Goal: Task Accomplishment & Management: Use online tool/utility

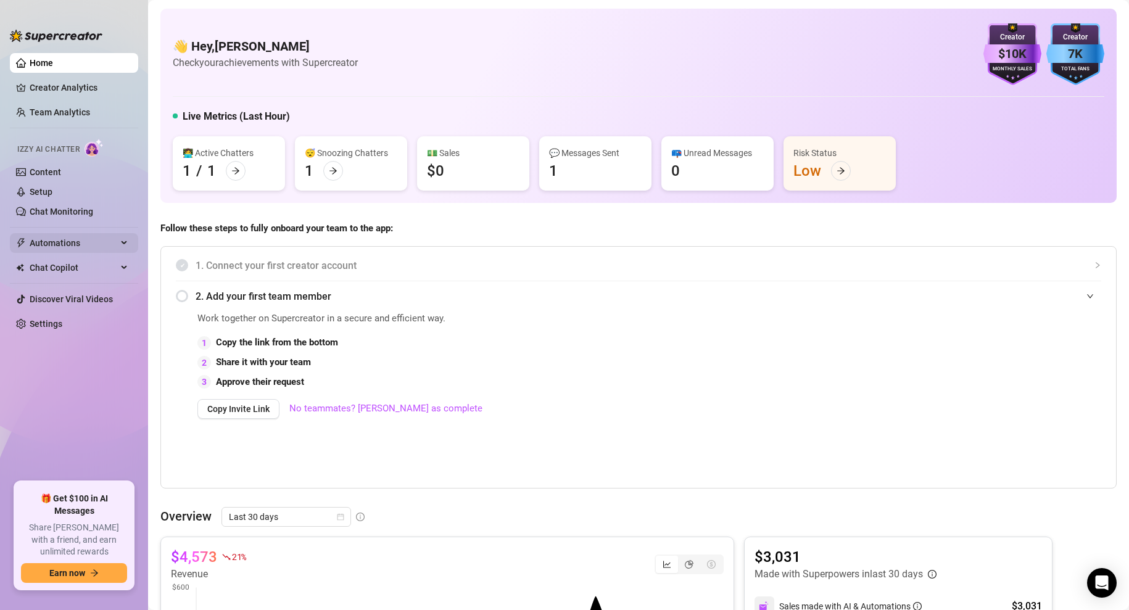
click at [49, 239] on span "Automations" at bounding box center [74, 243] width 88 height 20
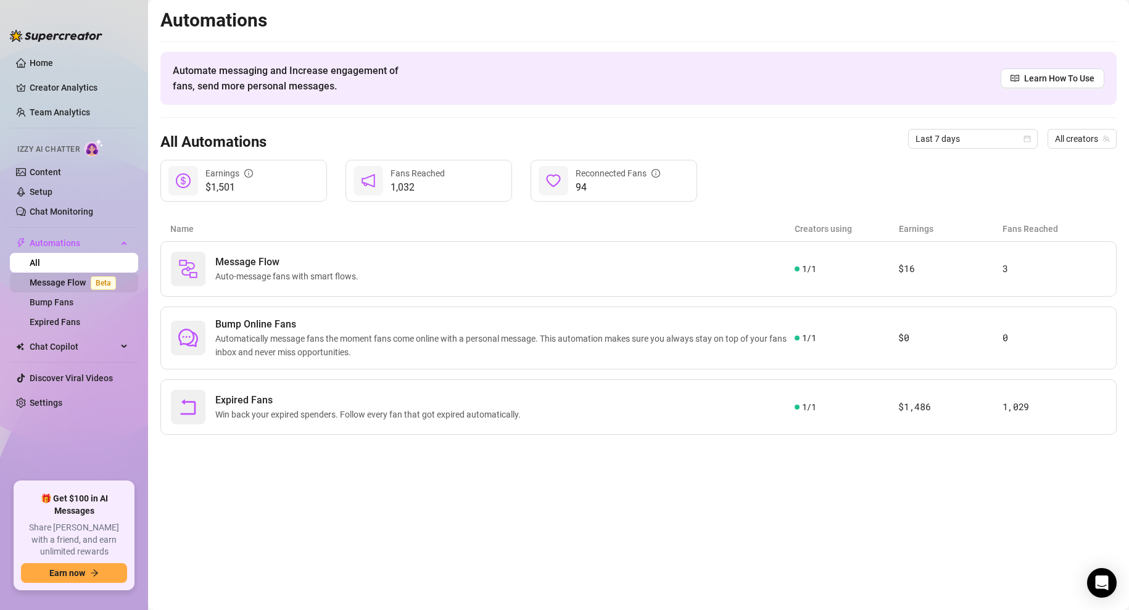
click at [61, 282] on link "Message Flow Beta" at bounding box center [75, 283] width 91 height 10
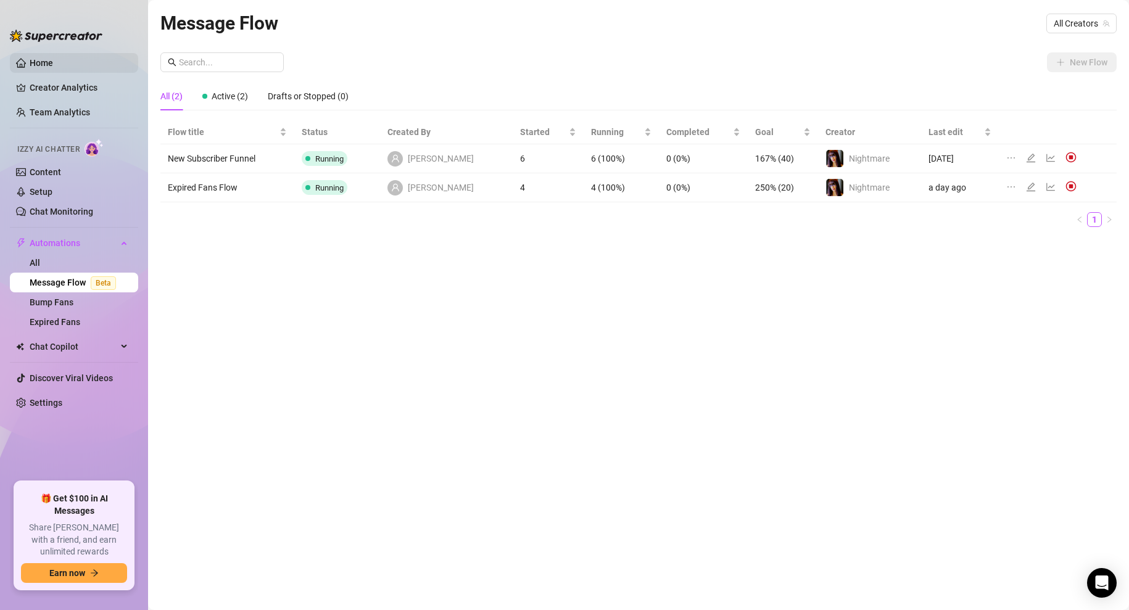
click at [36, 66] on link "Home" at bounding box center [41, 63] width 23 height 10
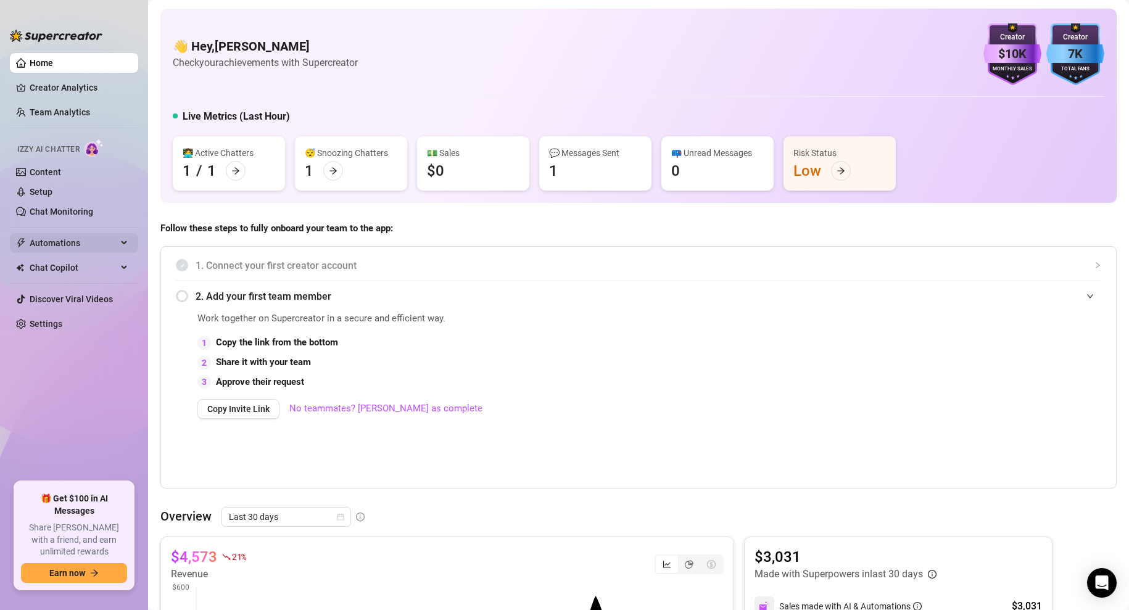
click at [71, 247] on span "Automations" at bounding box center [74, 243] width 88 height 20
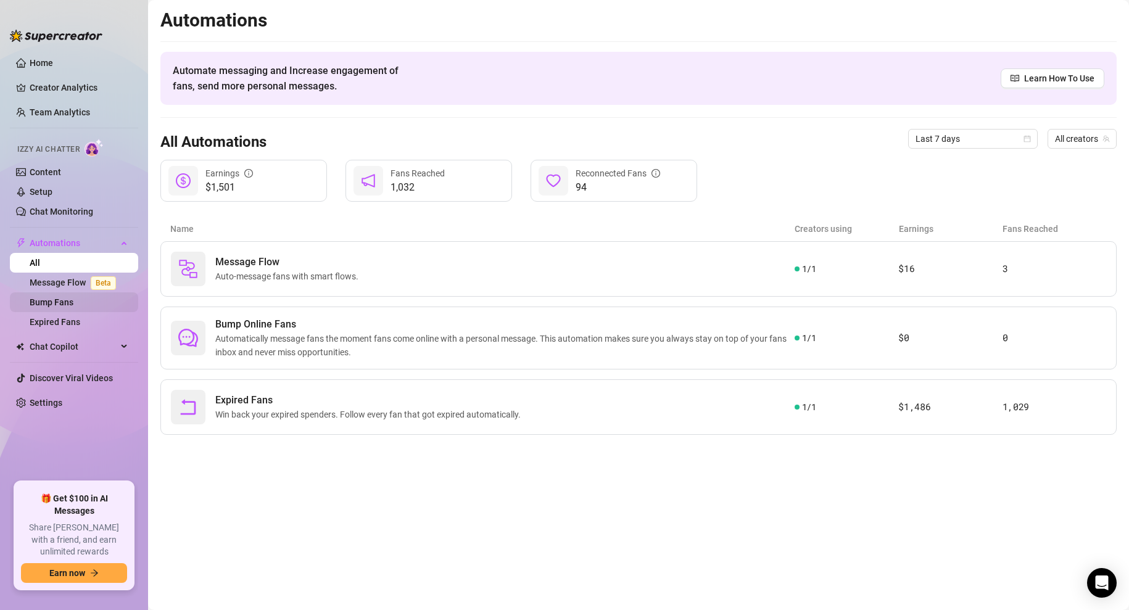
click at [60, 302] on link "Bump Fans" at bounding box center [52, 302] width 44 height 10
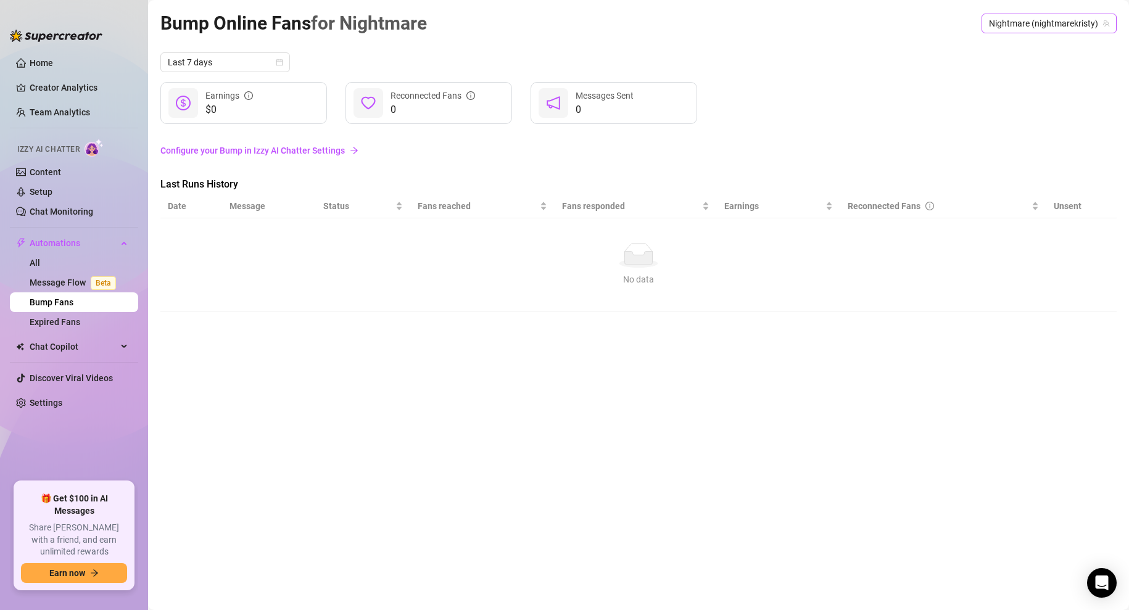
click at [1028, 28] on span "Nightmare (nightmarekristy)" at bounding box center [1049, 23] width 120 height 19
click at [1023, 52] on span "Nightmare" at bounding box center [1014, 49] width 41 height 14
click at [833, 141] on link "Configure your Bump in Izzy AI Chatter Settings" at bounding box center [638, 150] width 956 height 23
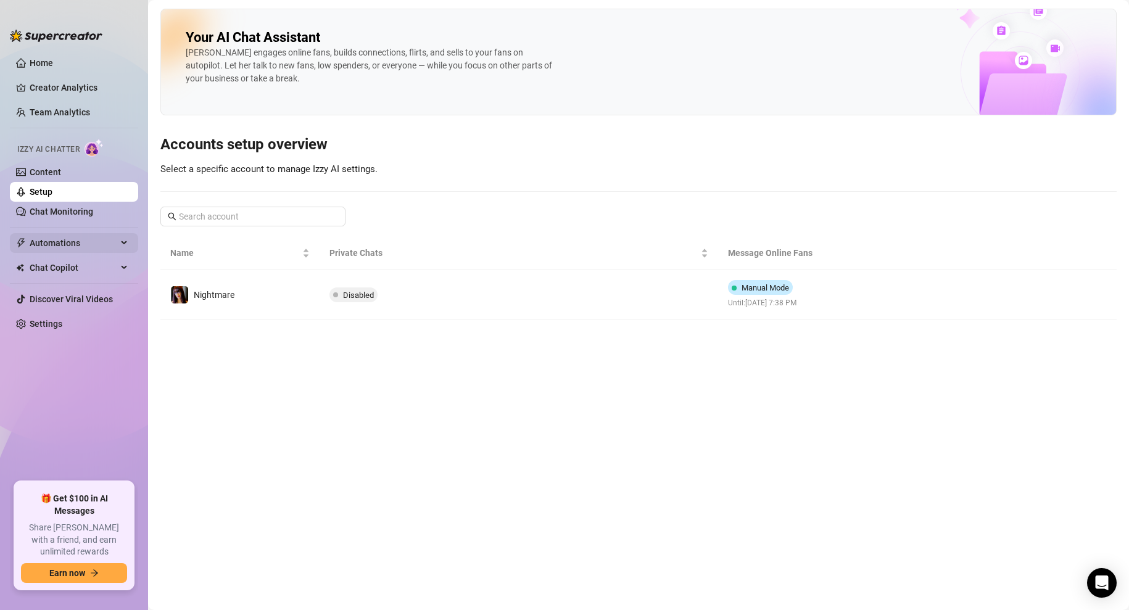
click at [101, 249] on span "Automations" at bounding box center [74, 243] width 88 height 20
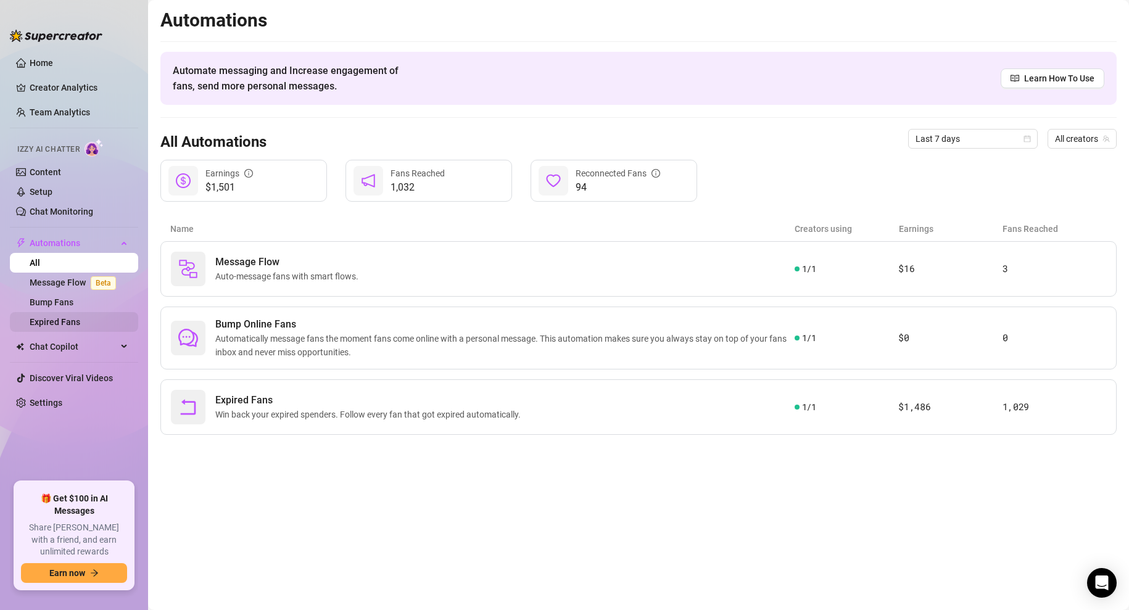
click at [63, 323] on link "Expired Fans" at bounding box center [55, 322] width 51 height 10
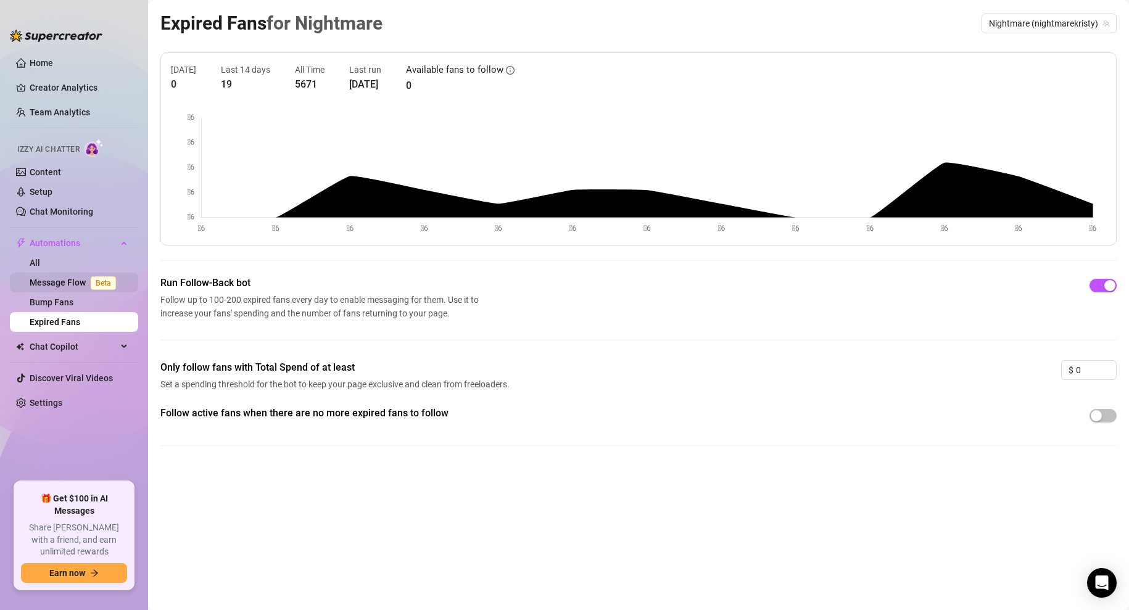
click at [51, 281] on link "Message Flow Beta" at bounding box center [75, 283] width 91 height 10
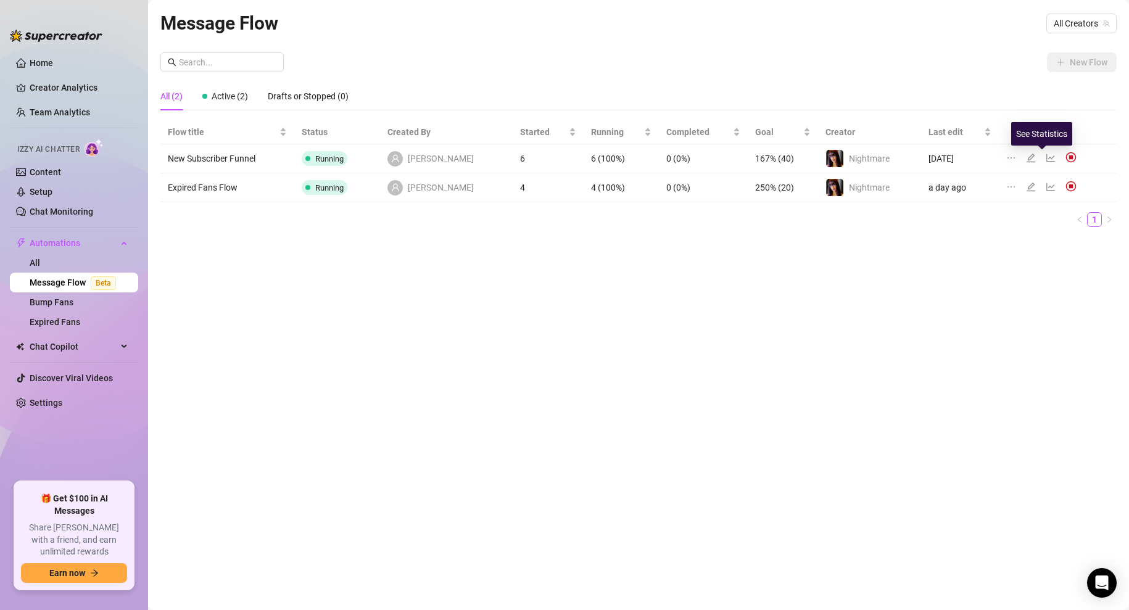
click at [1045, 155] on icon "line-chart" at bounding box center [1050, 158] width 10 height 10
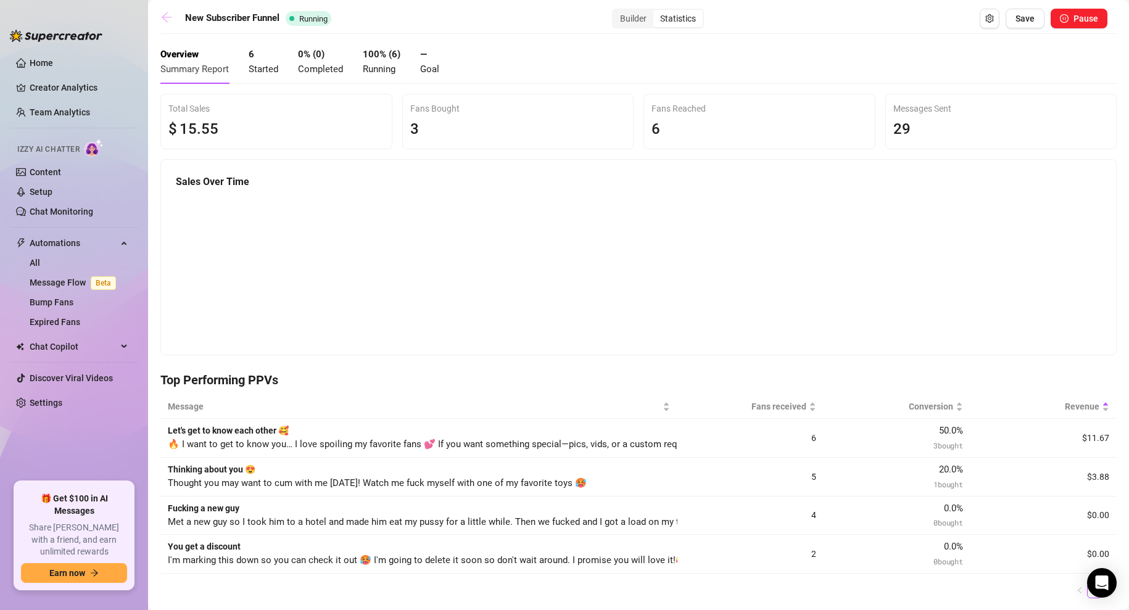
click at [167, 20] on icon "arrow-left" at bounding box center [167, 17] width 10 height 10
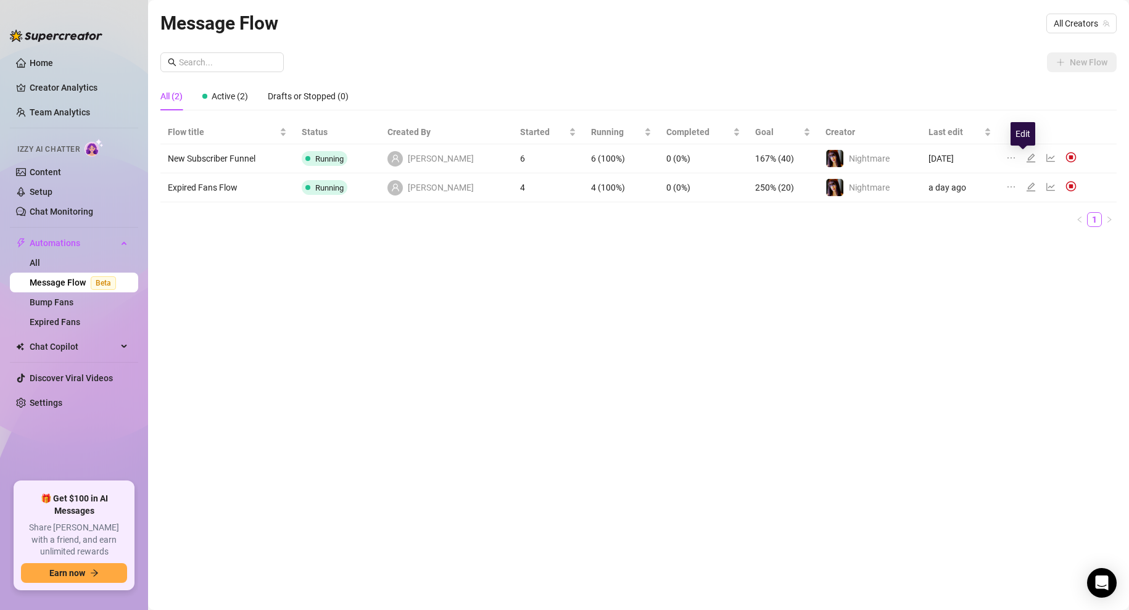
click at [1026, 156] on icon "edit" at bounding box center [1031, 158] width 10 height 10
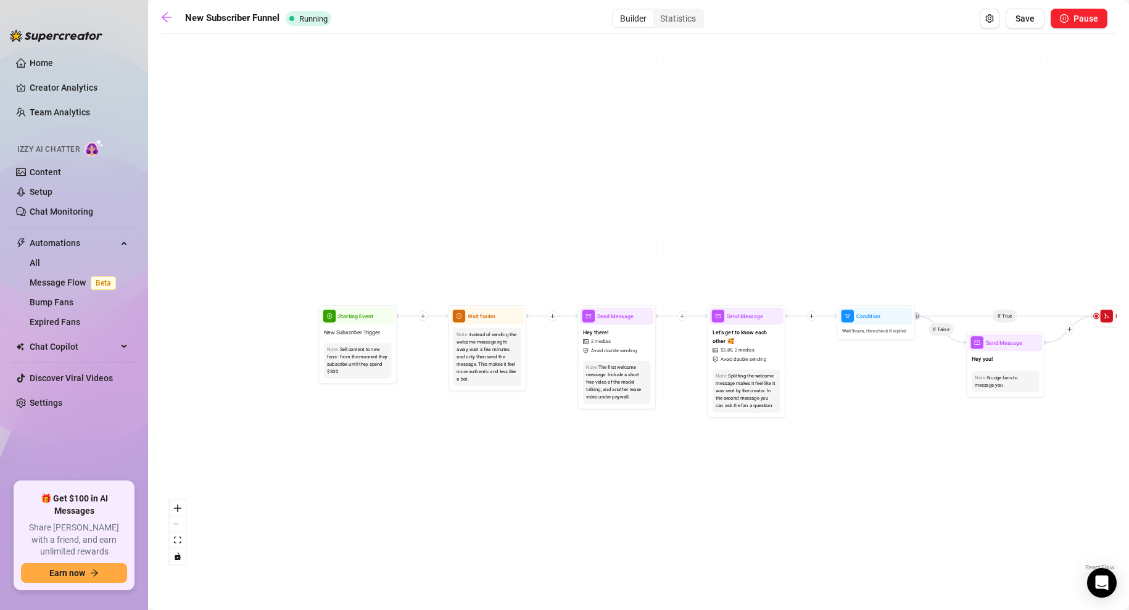
drag, startPoint x: 294, startPoint y: 388, endPoint x: 480, endPoint y: 419, distance: 188.3
click at [480, 419] on div "If True If True If True If False If False If False If True If False Merge Merge…" at bounding box center [638, 307] width 956 height 534
click at [358, 369] on div "Sell content to new fans - from the moment they subscribe until they spend $300" at bounding box center [357, 361] width 61 height 30
click at [356, 318] on span "Starting Event" at bounding box center [355, 315] width 35 height 9
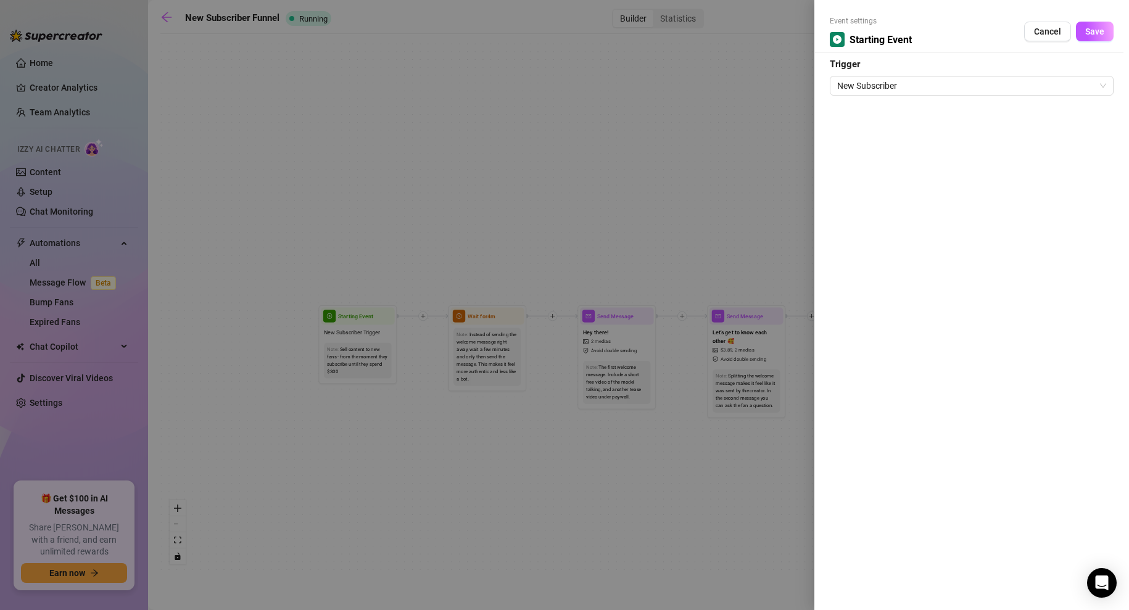
click at [428, 239] on div at bounding box center [564, 305] width 1129 height 610
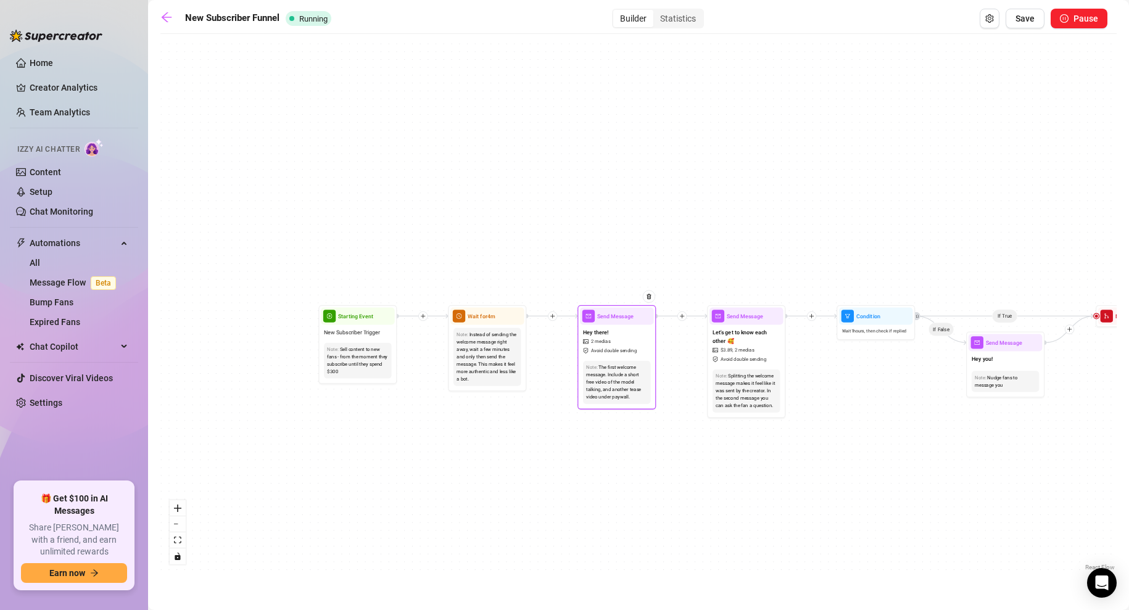
click at [615, 317] on span "Send Message" at bounding box center [615, 315] width 36 height 9
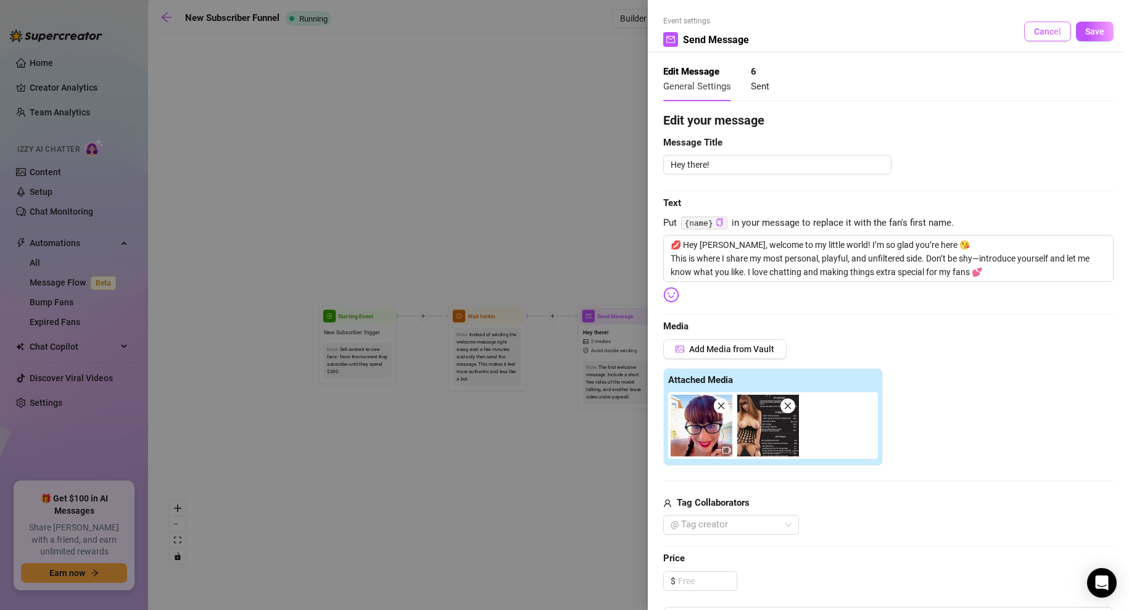
click at [1044, 30] on span "Cancel" at bounding box center [1047, 32] width 27 height 10
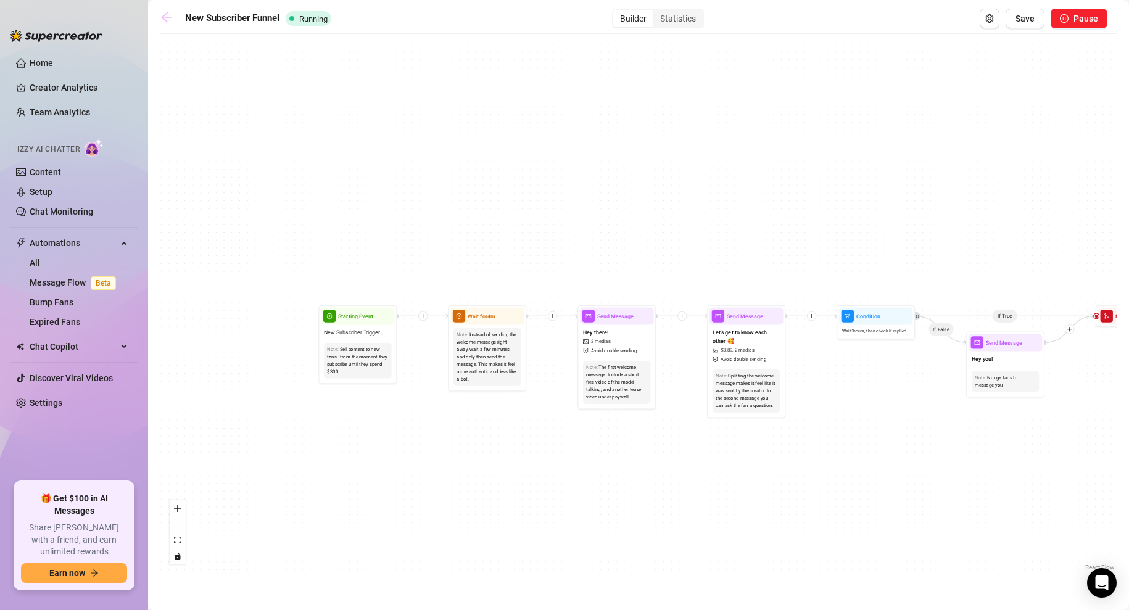
click at [167, 14] on icon "arrow-left" at bounding box center [166, 17] width 12 height 12
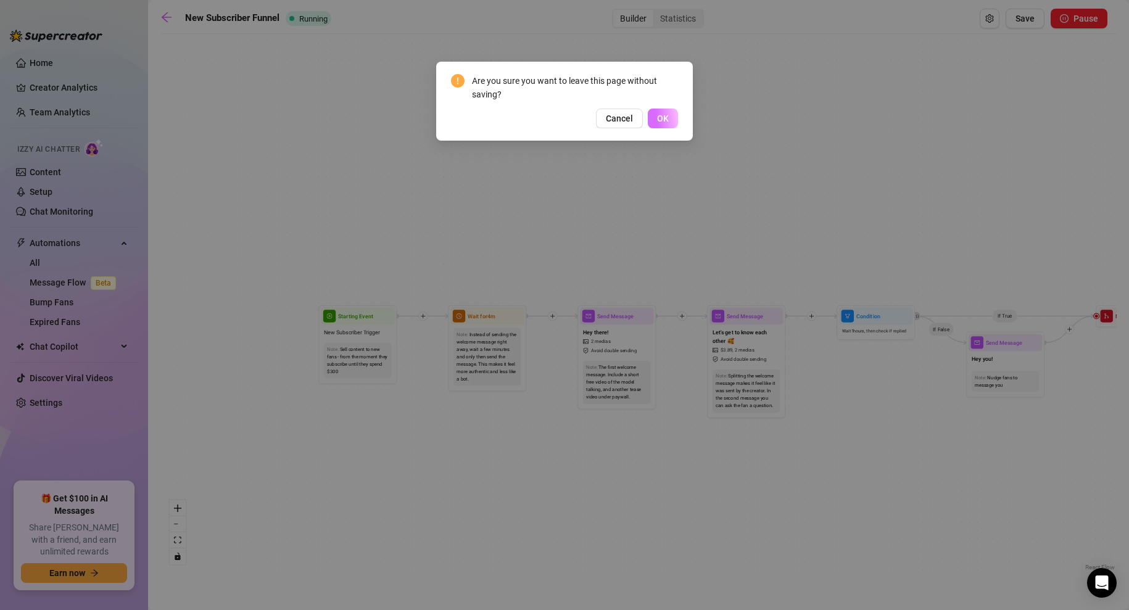
click at [667, 118] on span "OK" at bounding box center [663, 118] width 12 height 10
